Goal: Task Accomplishment & Management: Manage account settings

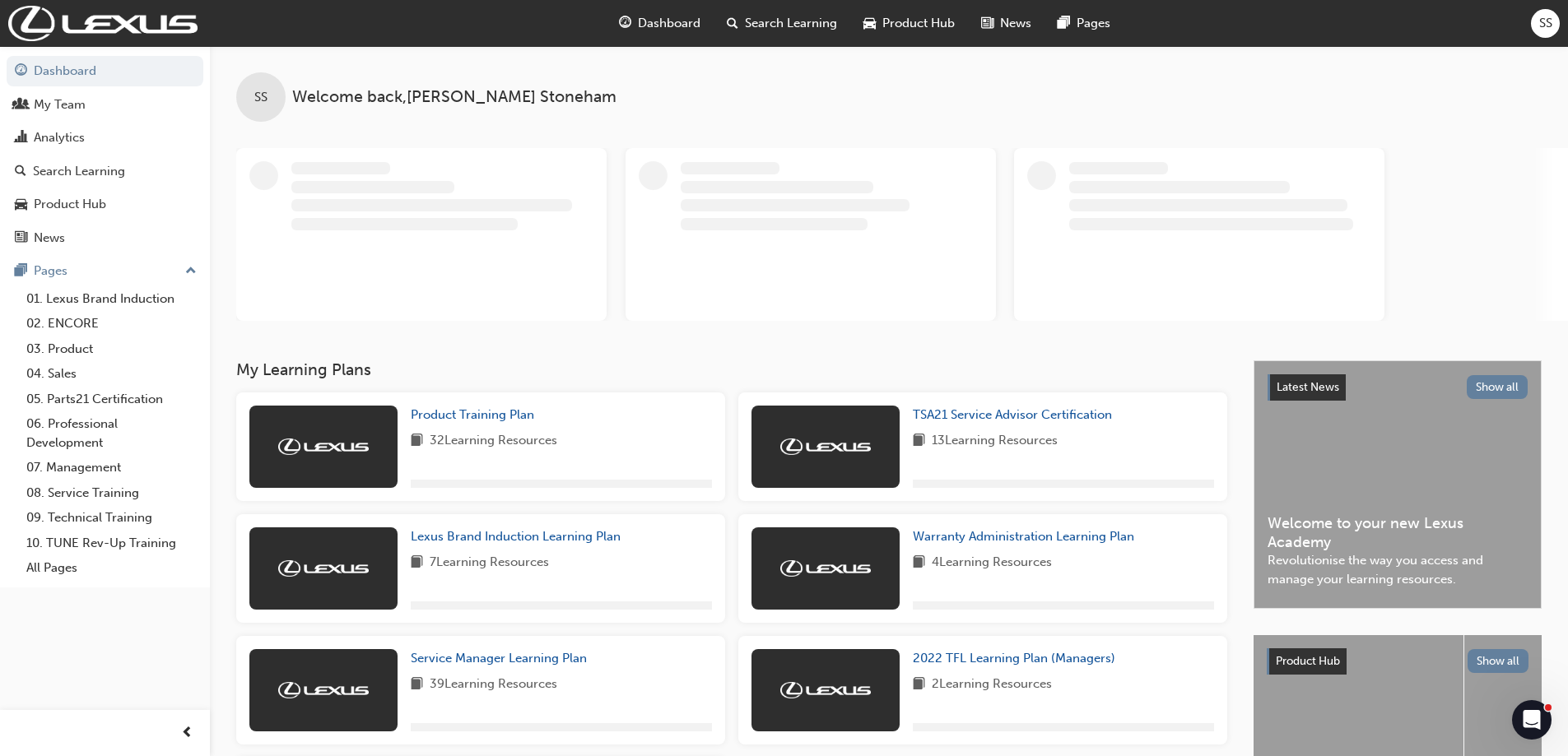
click at [1543, 29] on span "SS" at bounding box center [1545, 23] width 13 height 19
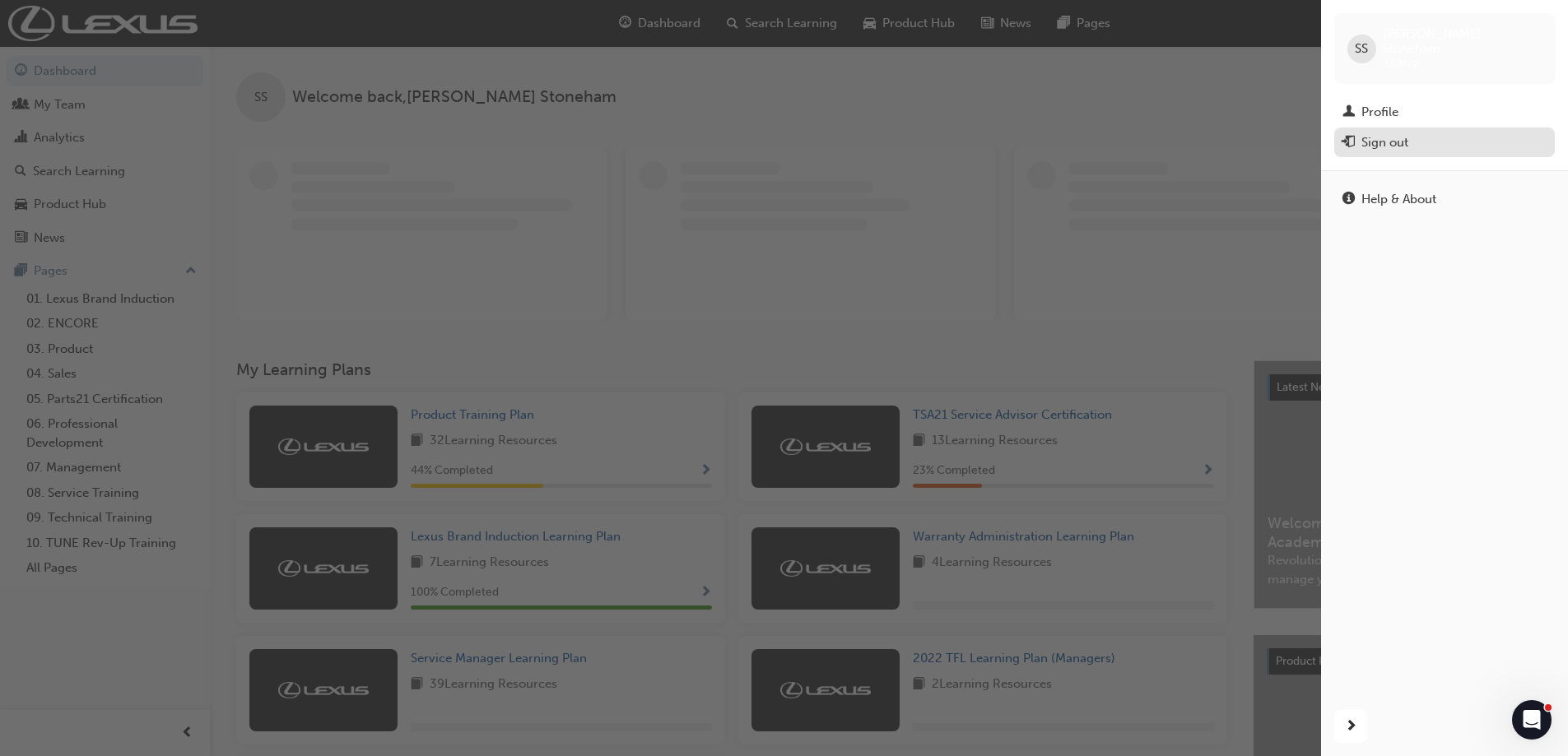
click at [1395, 136] on div "Sign out" at bounding box center [1384, 142] width 47 height 19
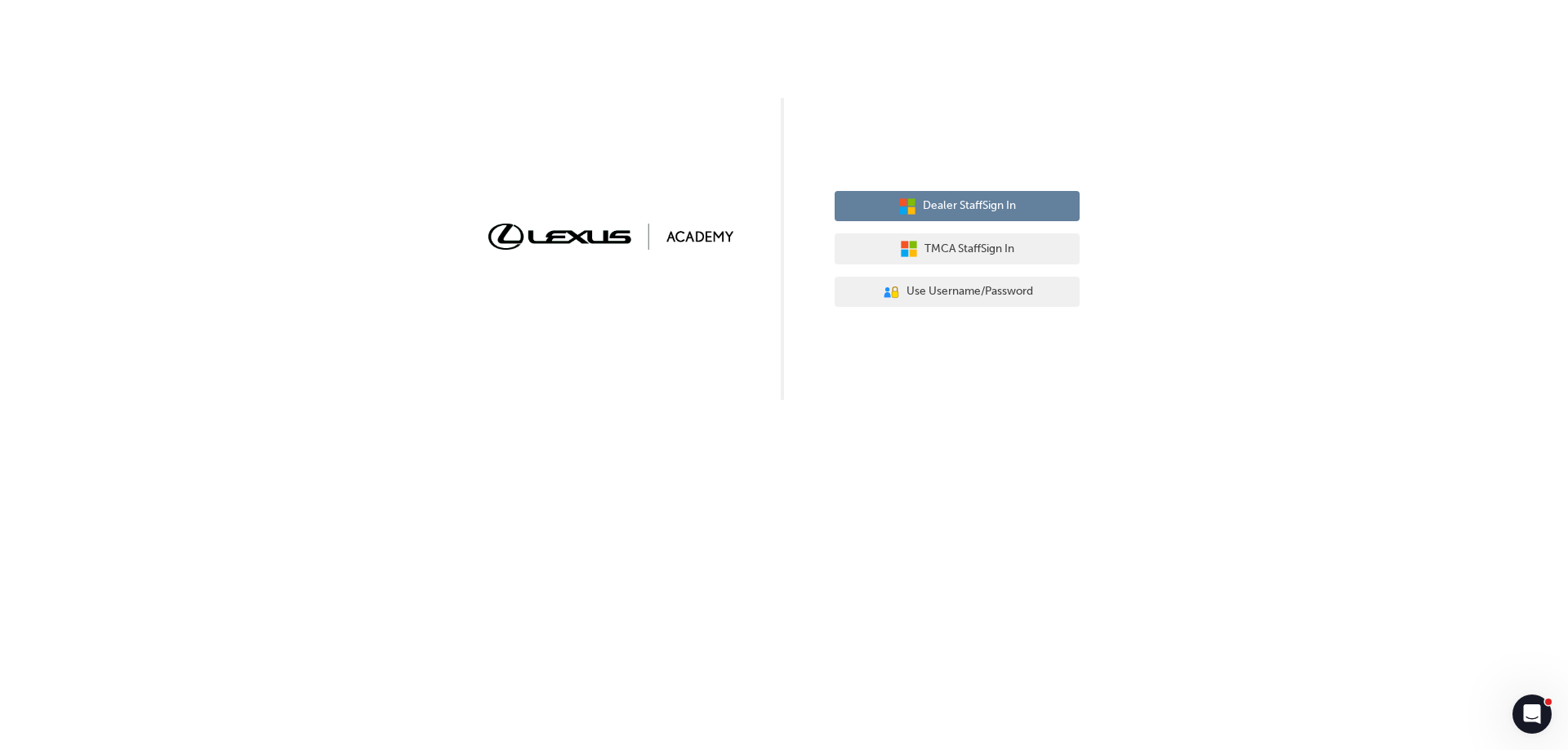
click at [996, 216] on button "Dealer Staff Sign In" at bounding box center [957, 206] width 245 height 31
